Goal: Task Accomplishment & Management: Complete application form

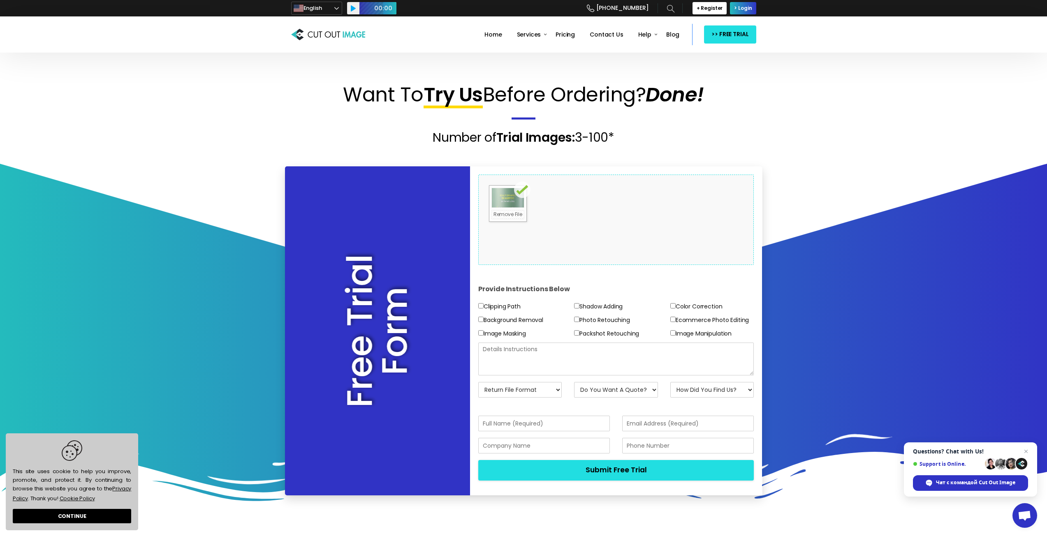
click at [602, 306] on label "Shadow Adding" at bounding box center [598, 307] width 49 height 10
click at [579, 306] on input"] "Shadow Adding" at bounding box center [576, 305] width 5 height 5
checkbox input"] "true"
click at [526, 393] on select "Return File Format JPG - [PERSON_NAME] PNG - Transparent BG PSD - Layer Mask PS…" at bounding box center [520, 390] width 84 height 16
select select "PNG w/ Transparent BG"
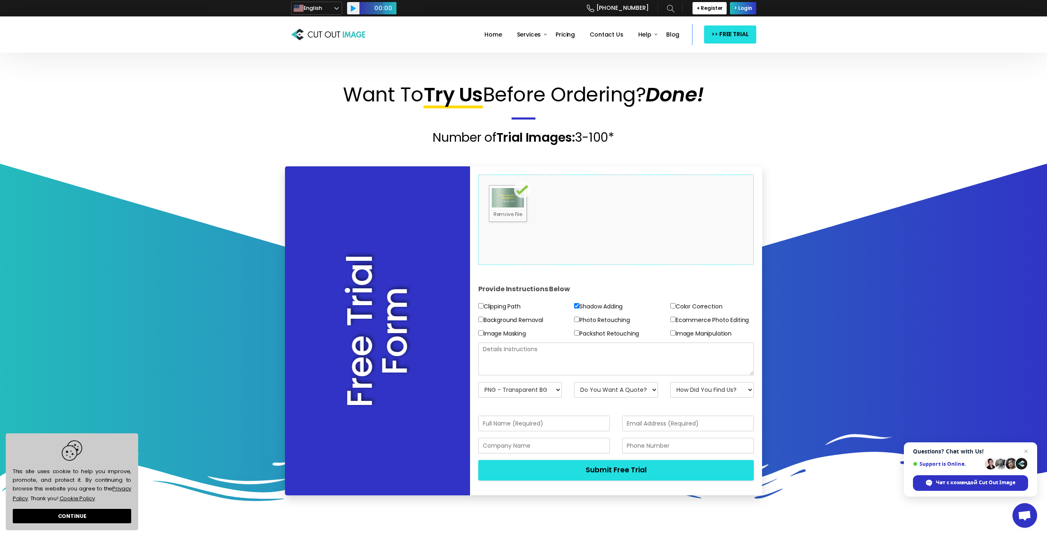
click at [478, 382] on select "Return File Format JPG - [PERSON_NAME] PNG - Transparent BG PSD - Layer Mask PS…" at bounding box center [520, 390] width 84 height 16
click at [624, 392] on select "Do You Want A Quote? No, Just Test Images Yes, Quotation Please" at bounding box center [616, 390] width 84 height 16
select select "No"
click at [574, 382] on select "Do You Want A Quote? No, Just Test Images Yes, Quotation Please" at bounding box center [616, 390] width 84 height 16
click at [706, 386] on select "How Did You Find Us? Email Search Engine Friend/Colleague Social Media Tele Mar…" at bounding box center [712, 390] width 84 height 16
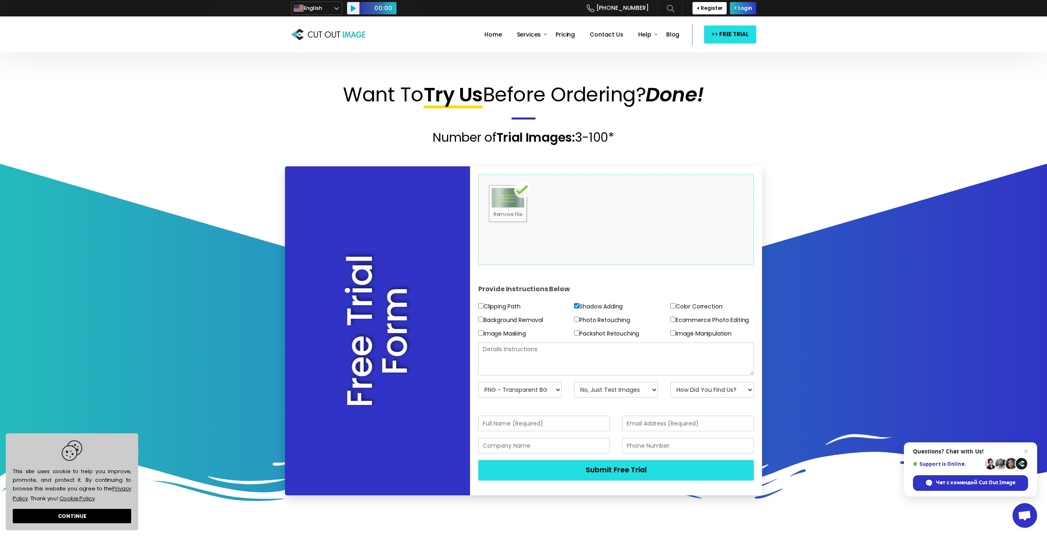
click at [709, 386] on select "How Did You Find Us? Email Search Engine Friend/Colleague Social Media Tele Mar…" at bounding box center [712, 390] width 84 height 16
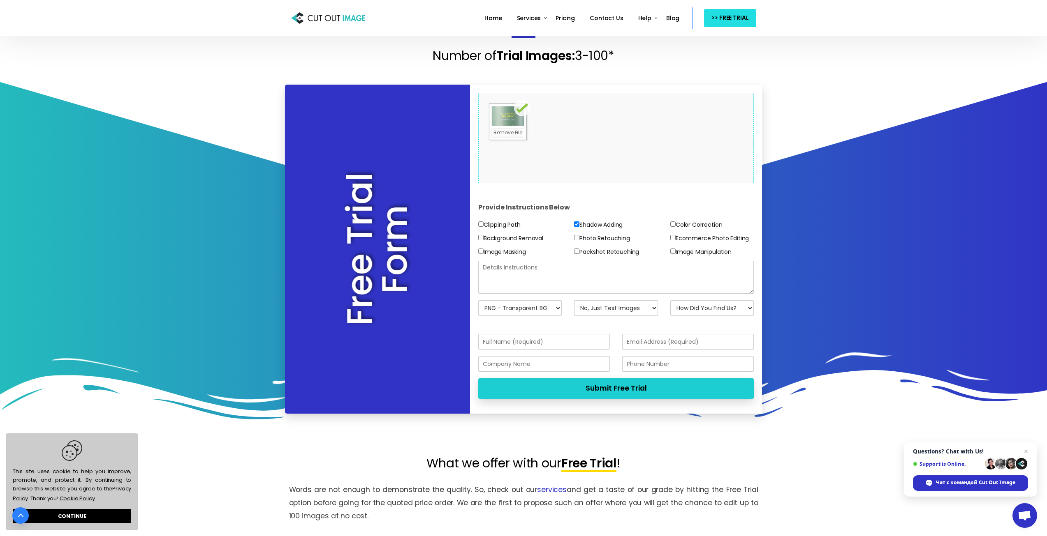
scroll to position [82, 0]
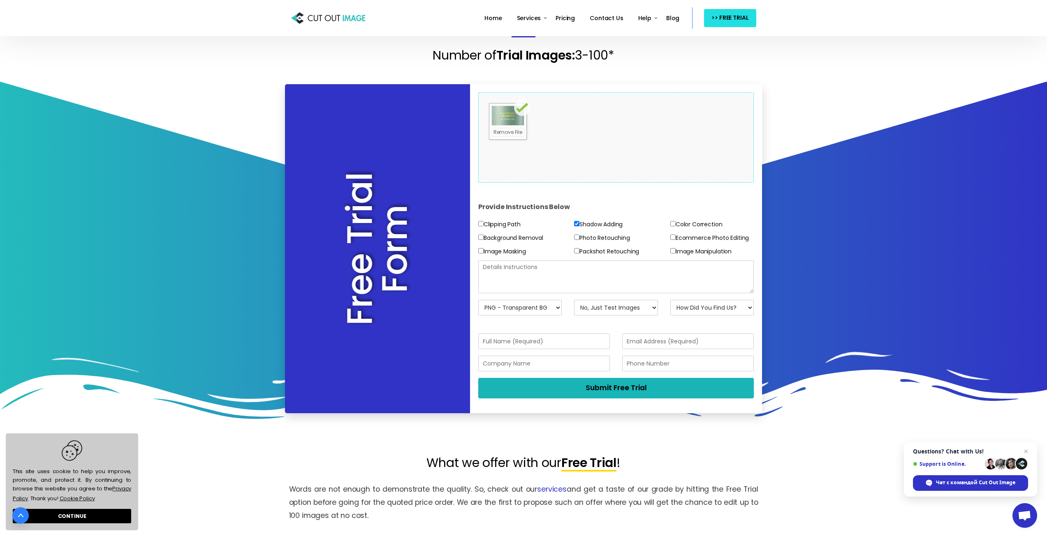
click at [643, 393] on button "Submit Free Trial" at bounding box center [616, 388] width 276 height 20
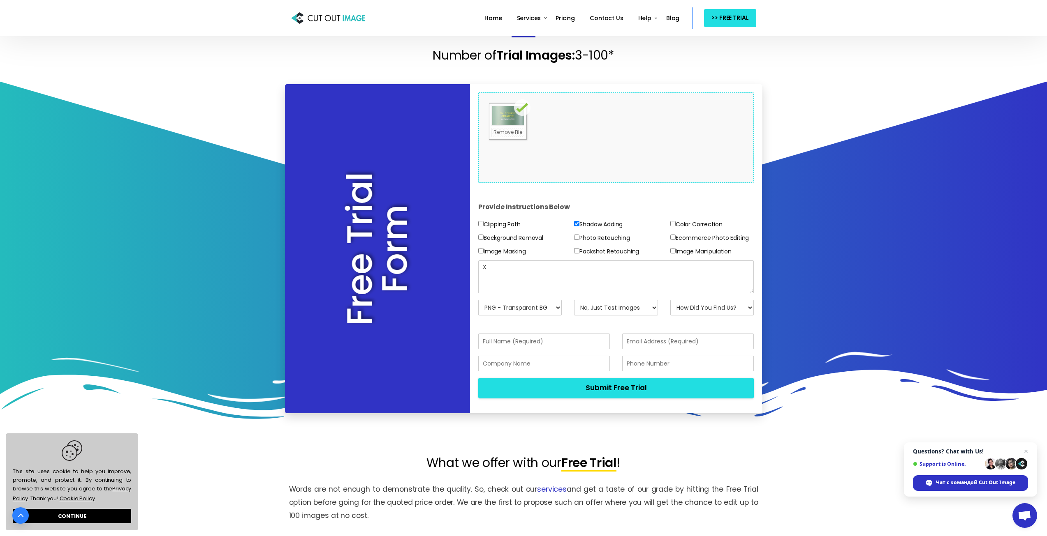
drag, startPoint x: 526, startPoint y: 272, endPoint x: 450, endPoint y: 270, distance: 76.5
click at [450, 270] on div "Free Trial Form Drop files here to upload 0.3 MB Floland scalp enhance shampoo …" at bounding box center [523, 248] width 477 height 329
type textarea "CREATE REALISTIC SHADOW"
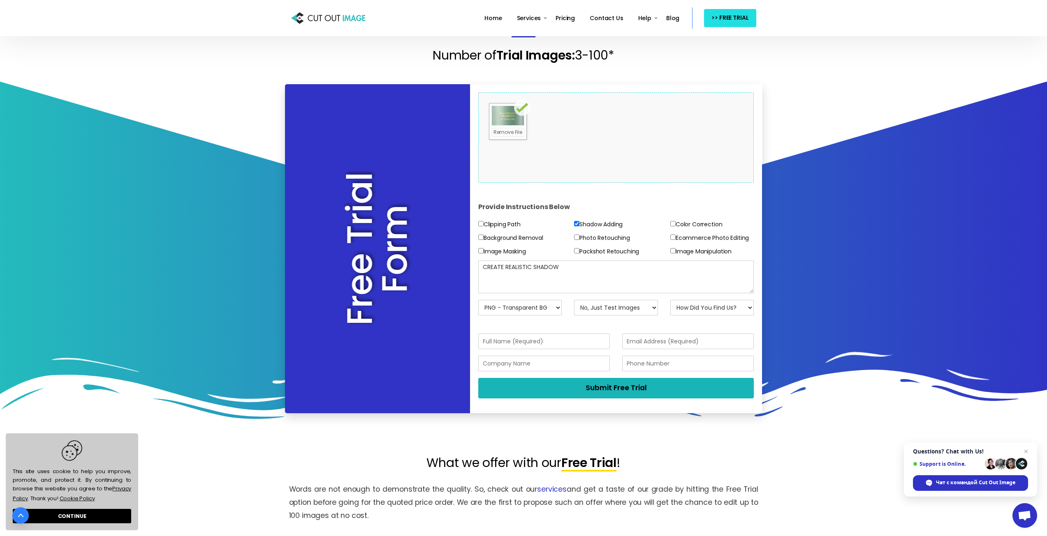
click at [623, 382] on button "Submit Free Trial" at bounding box center [616, 388] width 276 height 20
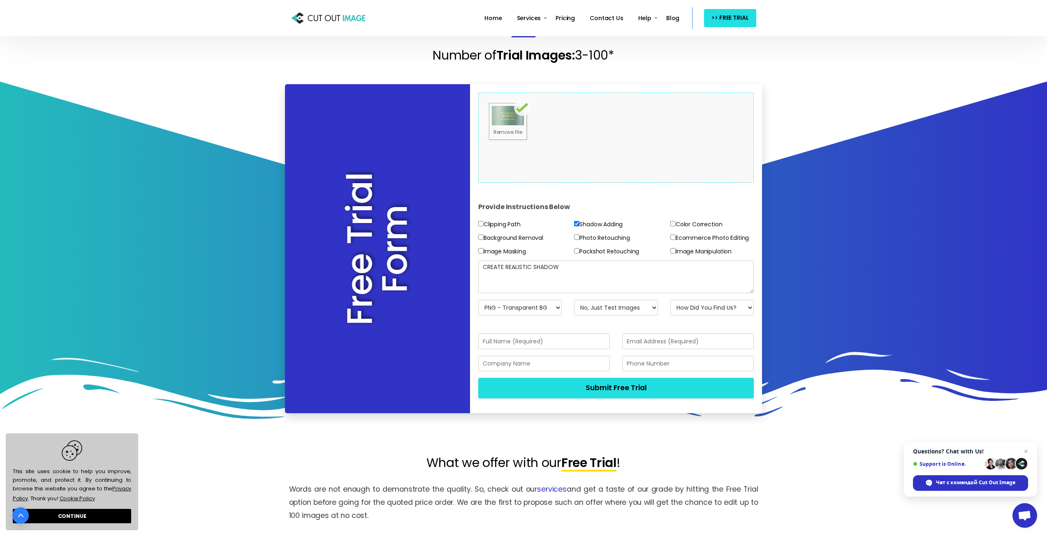
click at [745, 307] on select "How Did You Find Us? Email Search Engine Friend/Colleague Social Media Tele Mar…" at bounding box center [712, 308] width 84 height 16
select select "Search Engine"
click at [670, 300] on select "How Did You Find Us? Email Search Engine Friend/Colleague Social Media Tele Mar…" at bounding box center [712, 308] width 84 height 16
drag, startPoint x: 643, startPoint y: 401, endPoint x: 643, endPoint y: 389, distance: 11.5
click at [643, 401] on div "Submit Free Trial" at bounding box center [616, 391] width 288 height 27
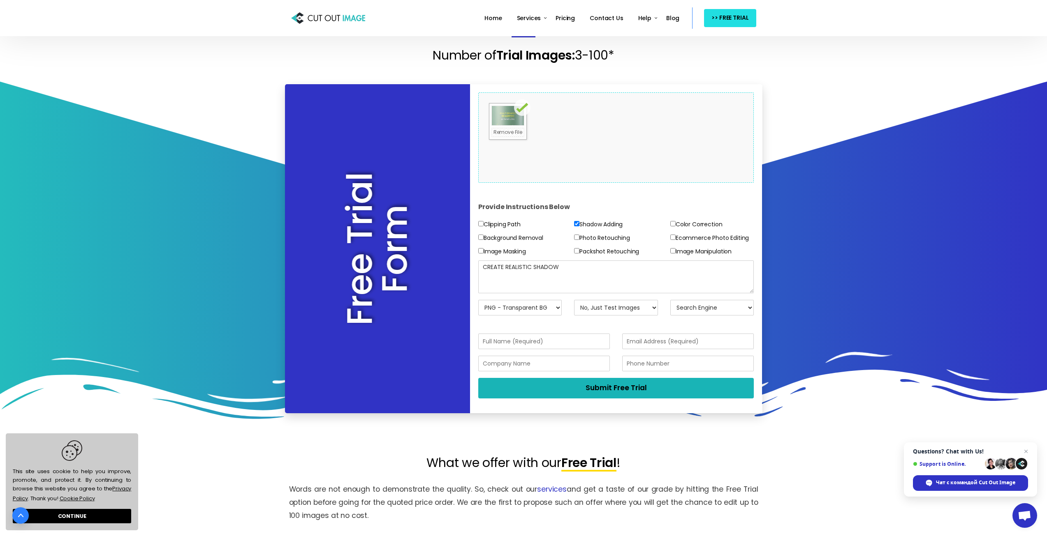
click at [643, 389] on button "Submit Free Trial" at bounding box center [616, 388] width 276 height 20
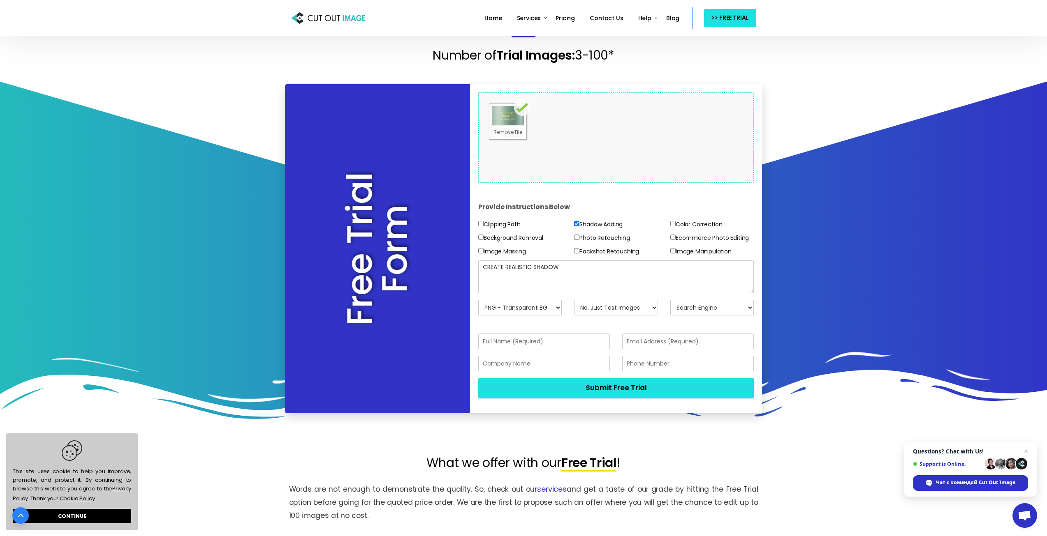
click at [545, 340] on input "text" at bounding box center [544, 342] width 132 height 16
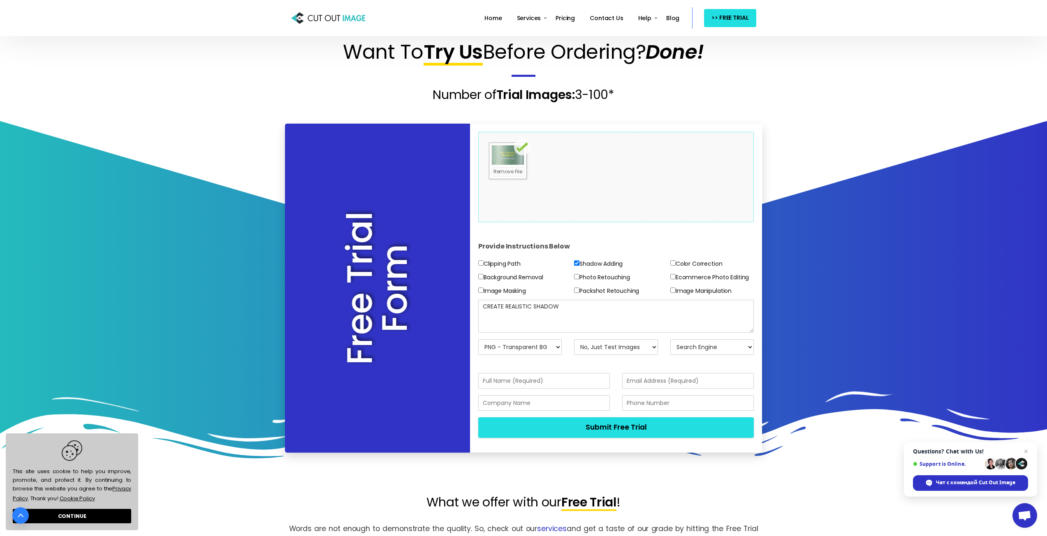
scroll to position [0, 0]
